Goal: Task Accomplishment & Management: Manage account settings

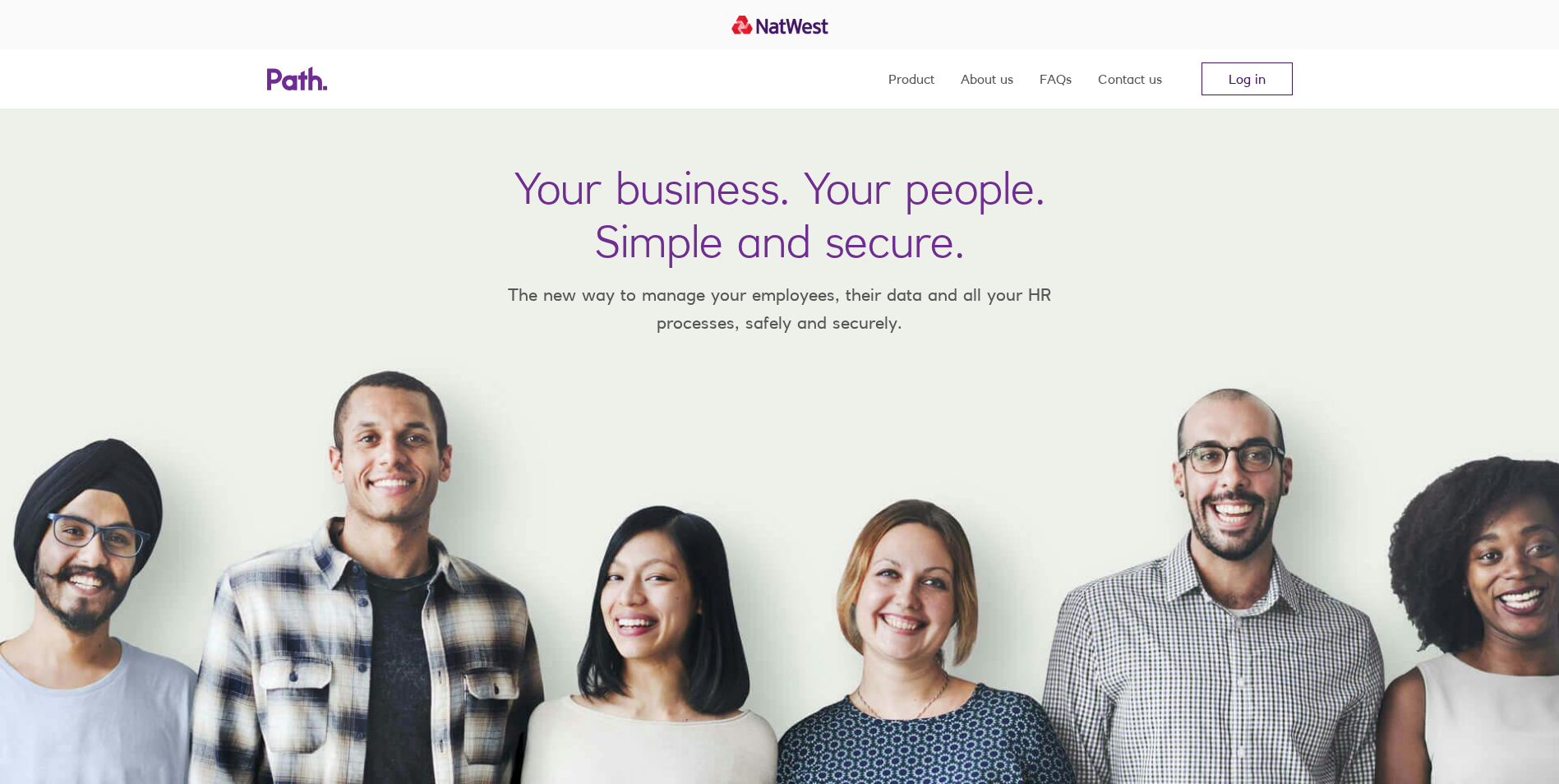
click at [1259, 87] on link "Log in" at bounding box center [1247, 79] width 91 height 33
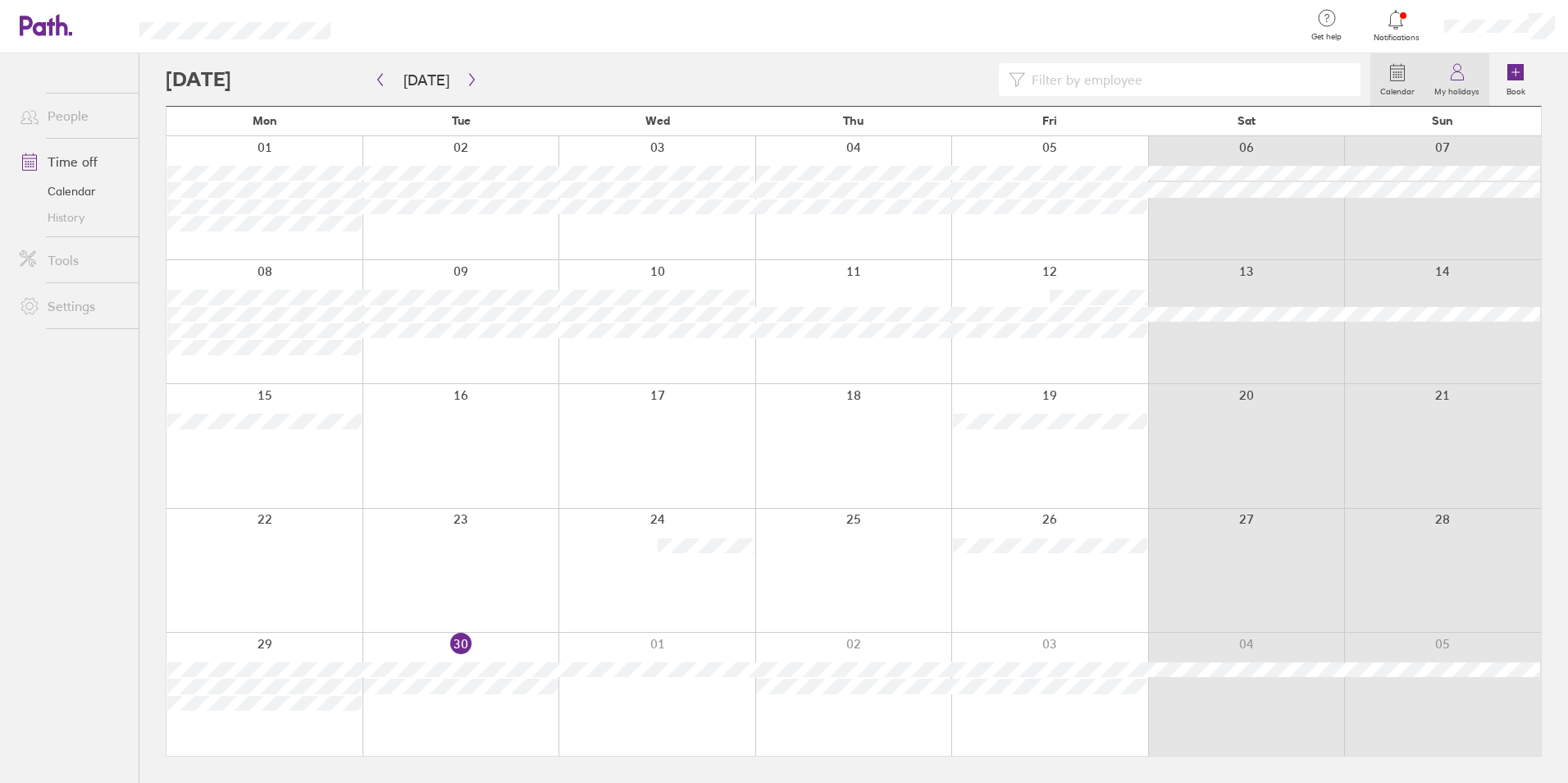
click at [1463, 72] on icon at bounding box center [1457, 72] width 20 height 20
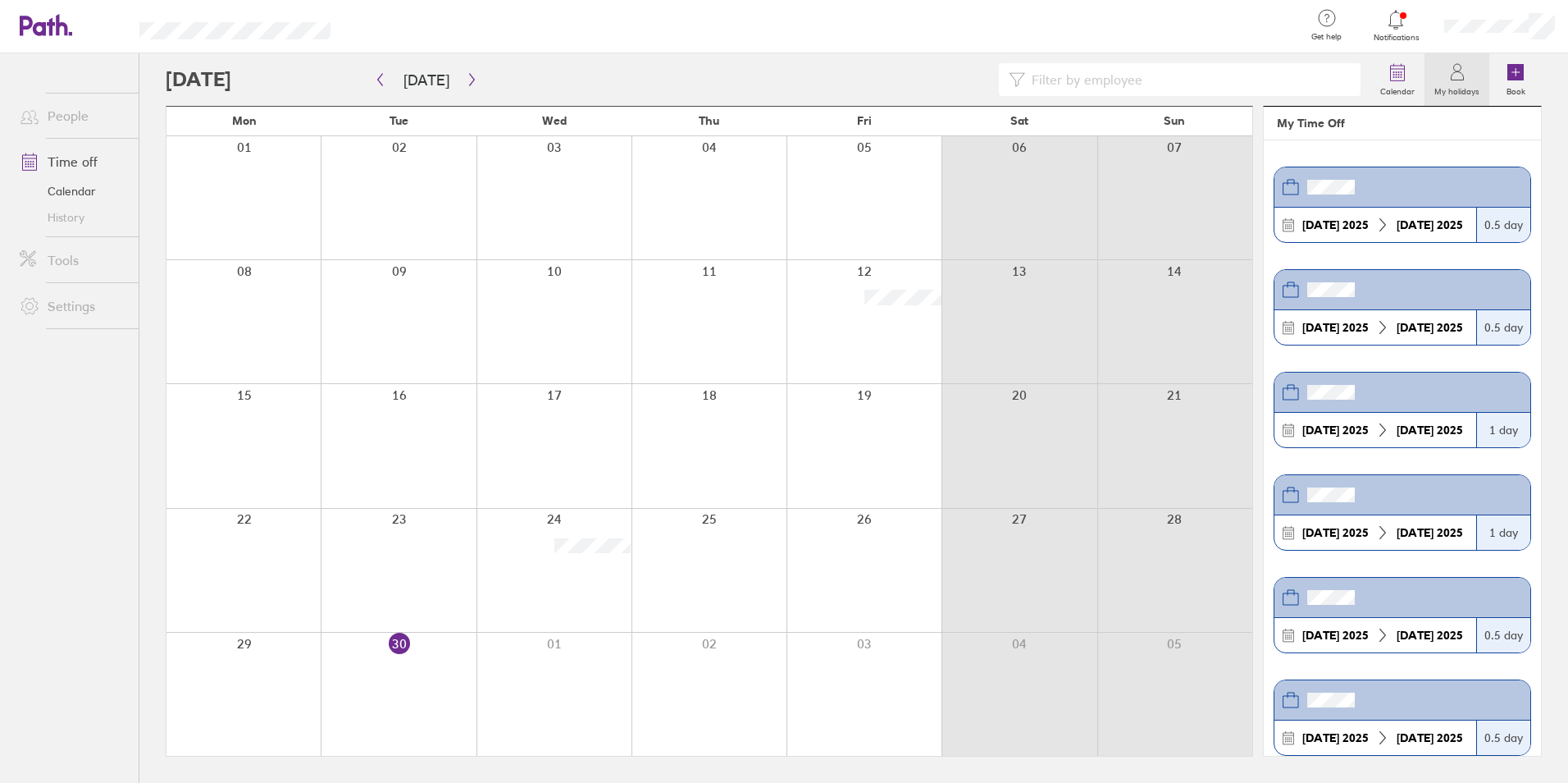
click at [1399, 25] on icon at bounding box center [1396, 20] width 20 height 20
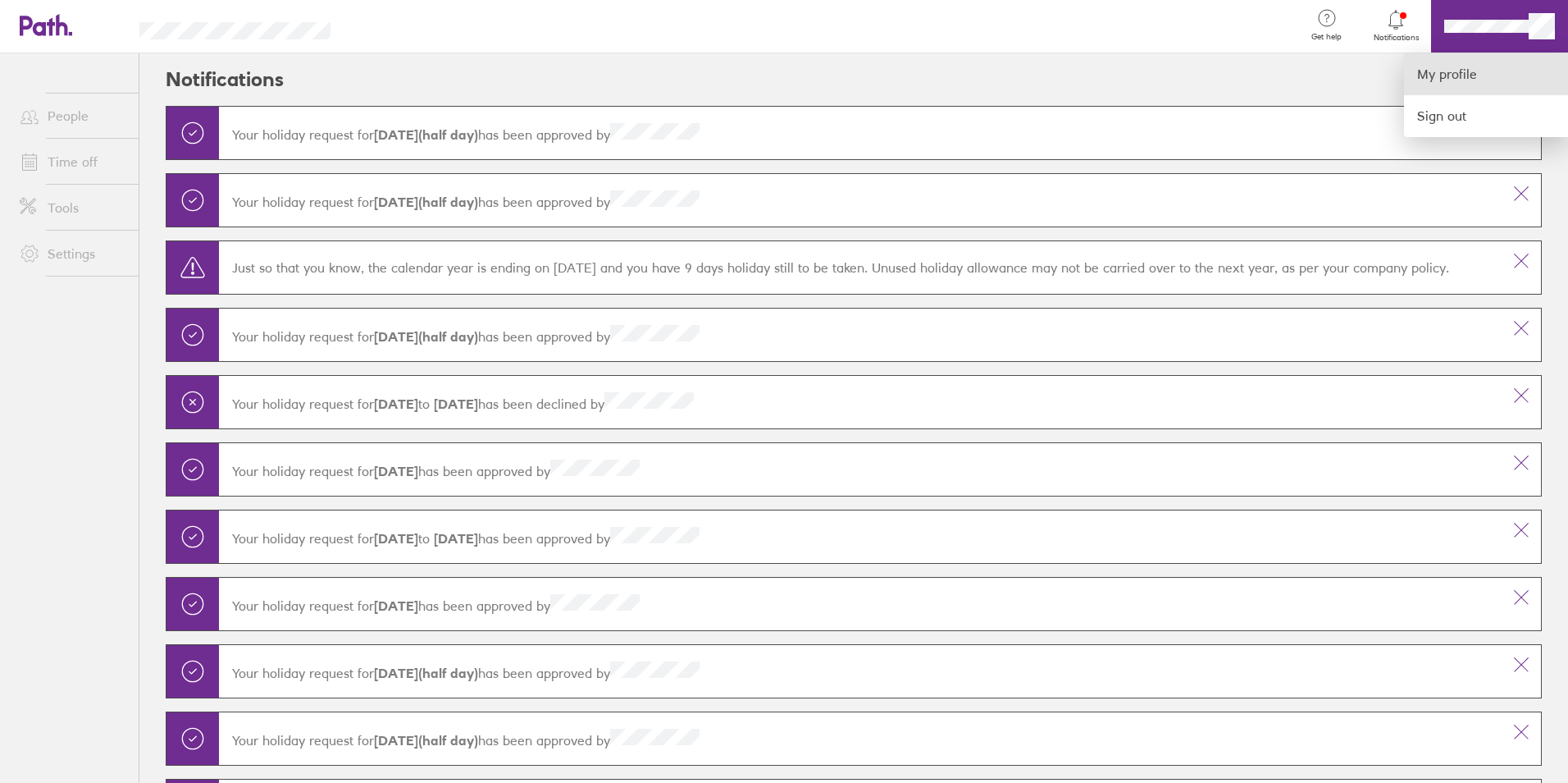
click at [1448, 78] on link "My profile" at bounding box center [1486, 74] width 164 height 42
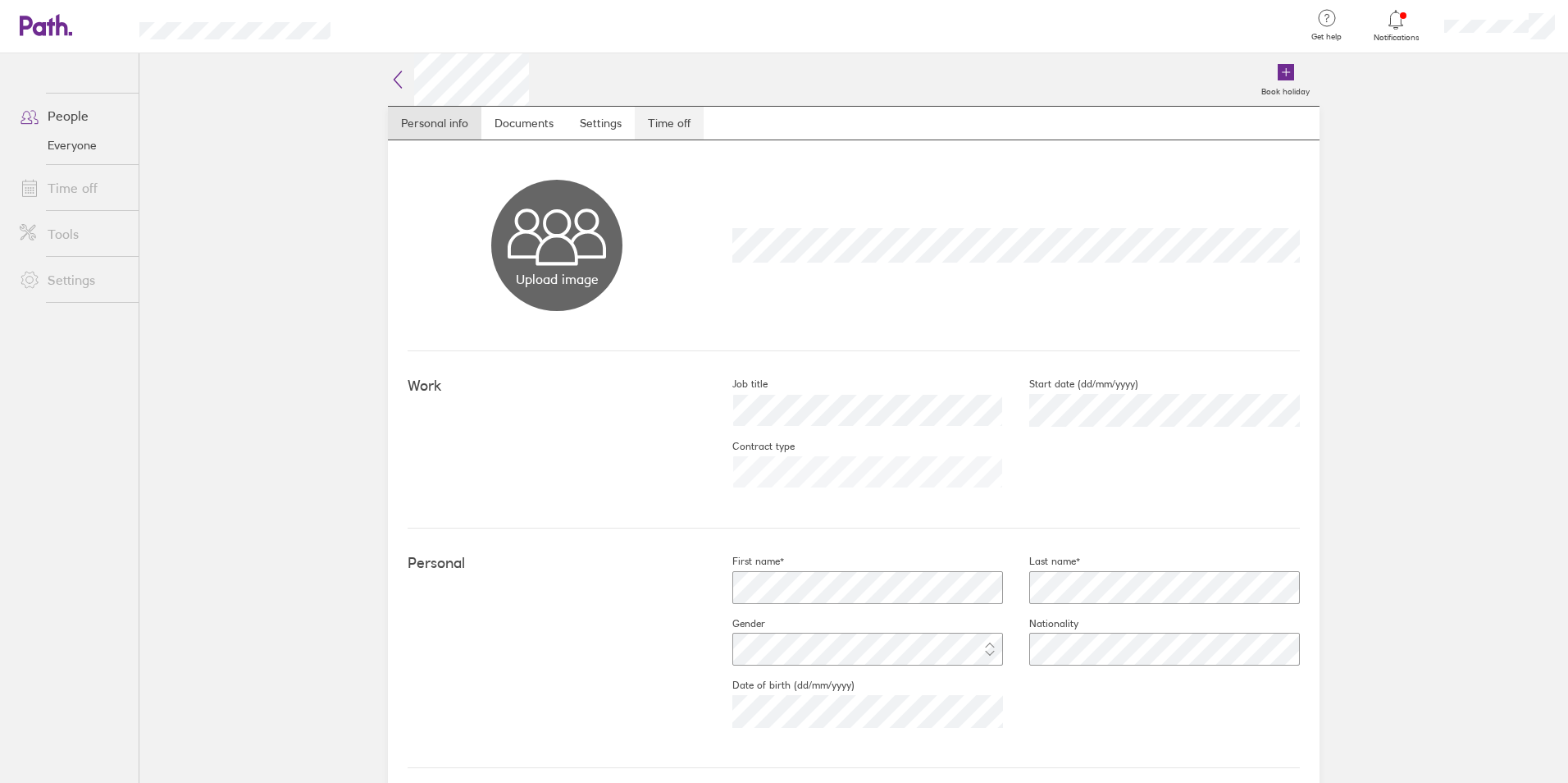
click at [686, 125] on link "Time off" at bounding box center [669, 123] width 69 height 33
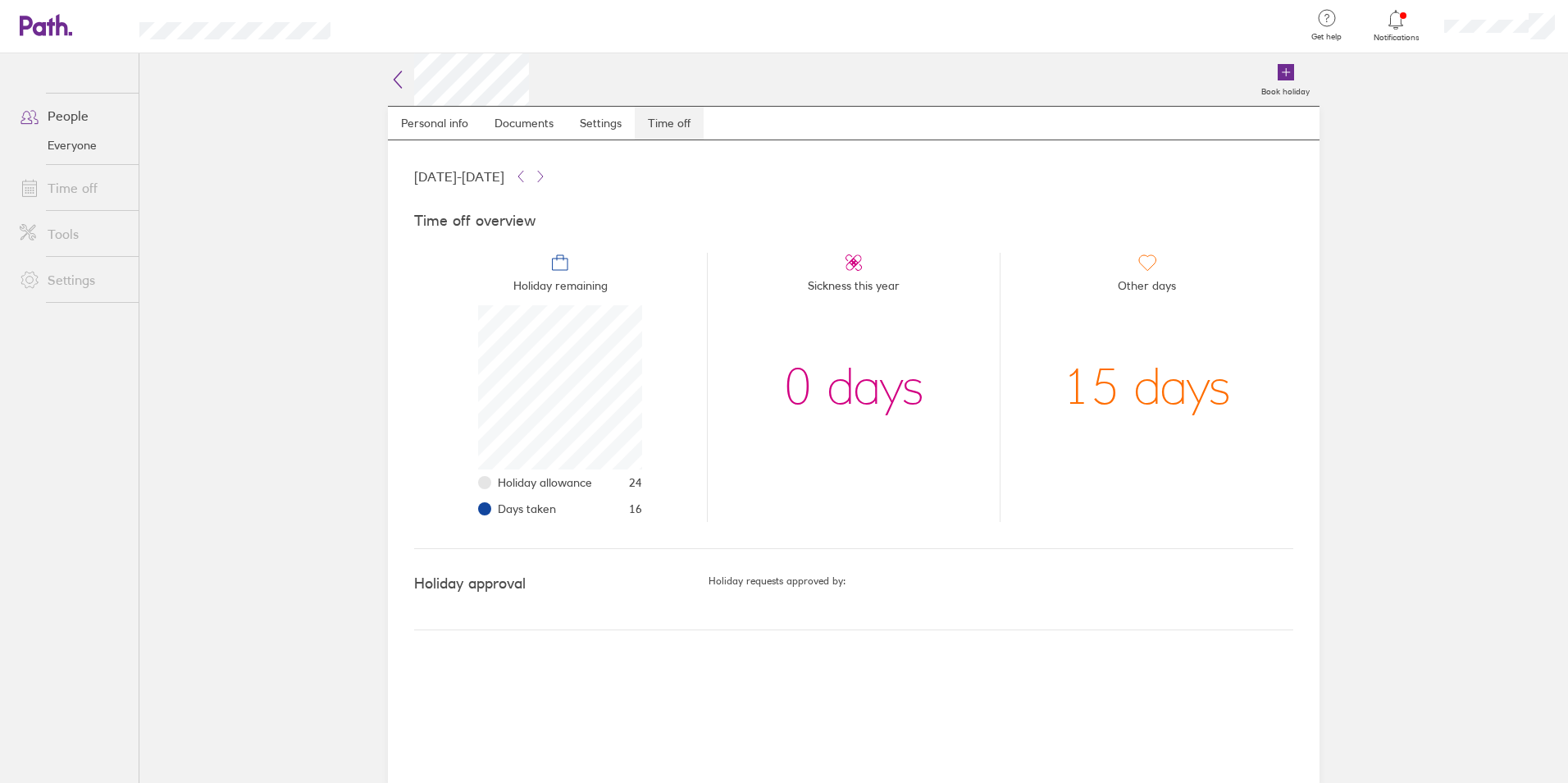
scroll to position [164, 164]
